Goal: Task Accomplishment & Management: Complete application form

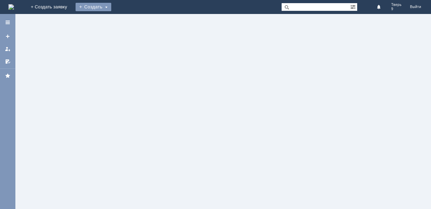
click at [111, 7] on div "Создать" at bounding box center [94, 7] width 36 height 8
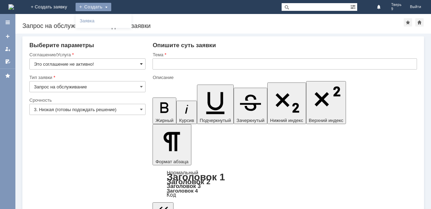
click at [142, 65] on span at bounding box center [141, 64] width 3 height 6
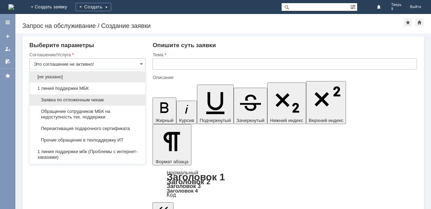
click at [113, 100] on span "Заявка по отложенным чекам" at bounding box center [87, 100] width 107 height 6
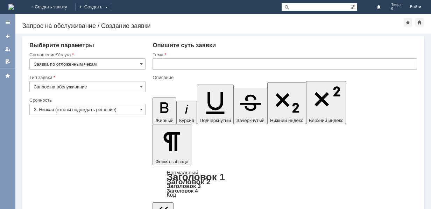
type input "Заявка по отложенным чекам"
click at [167, 70] on div at bounding box center [284, 72] width 264 height 5
click at [168, 65] on input "text" at bounding box center [284, 63] width 264 height 11
type input "оч"
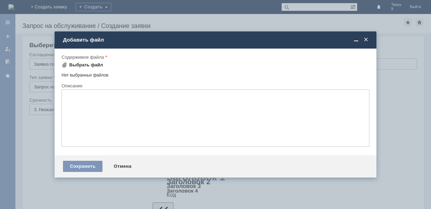
click at [98, 62] on div "Выбрать файл" at bounding box center [83, 65] width 42 height 8
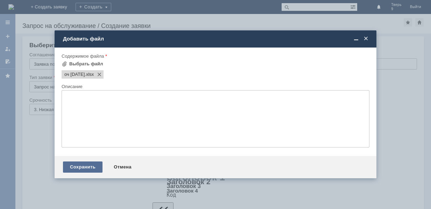
click at [90, 171] on div "Сохранить" at bounding box center [83, 167] width 40 height 11
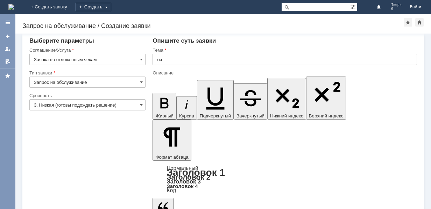
scroll to position [13, 0]
